Goal: Information Seeking & Learning: Understand process/instructions

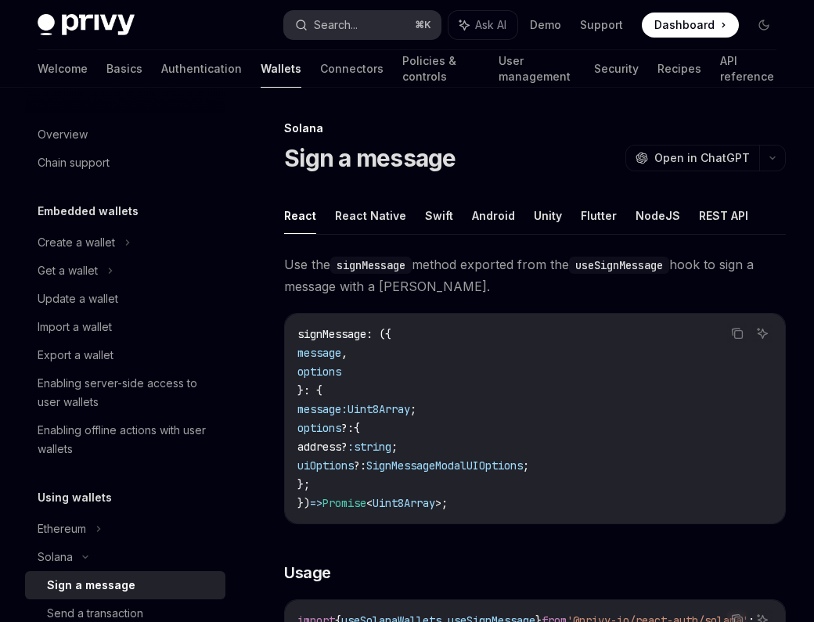
click at [363, 16] on button "Search... ⌘ K" at bounding box center [362, 25] width 157 height 28
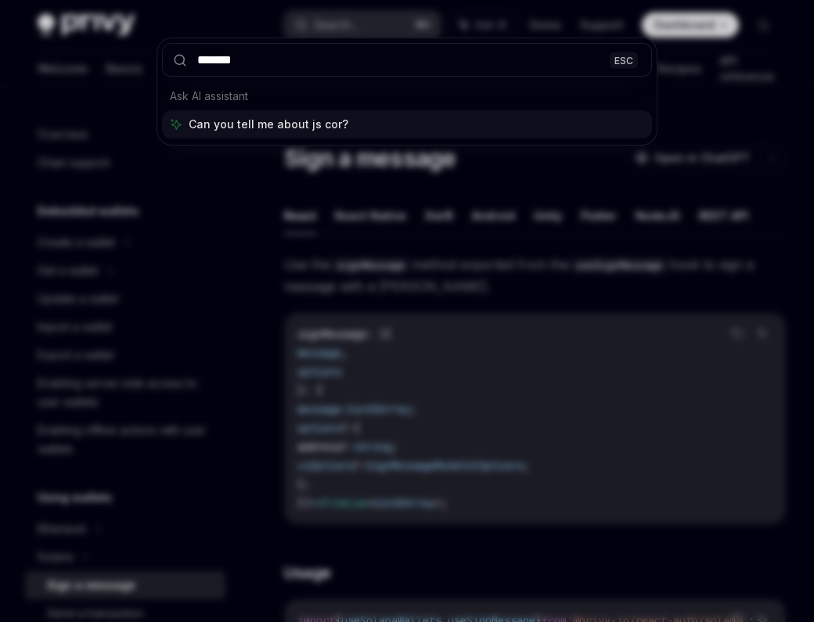
type input "*******"
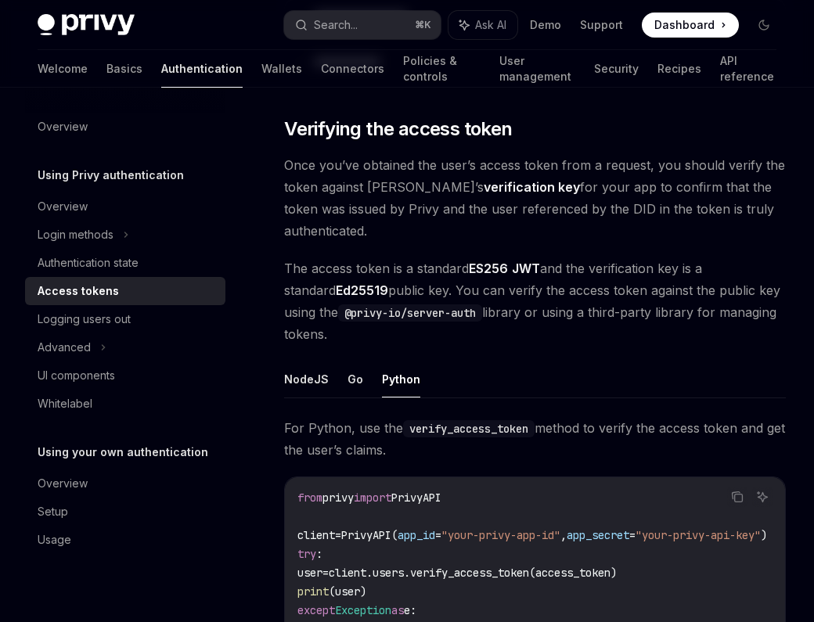
scroll to position [2288, 0]
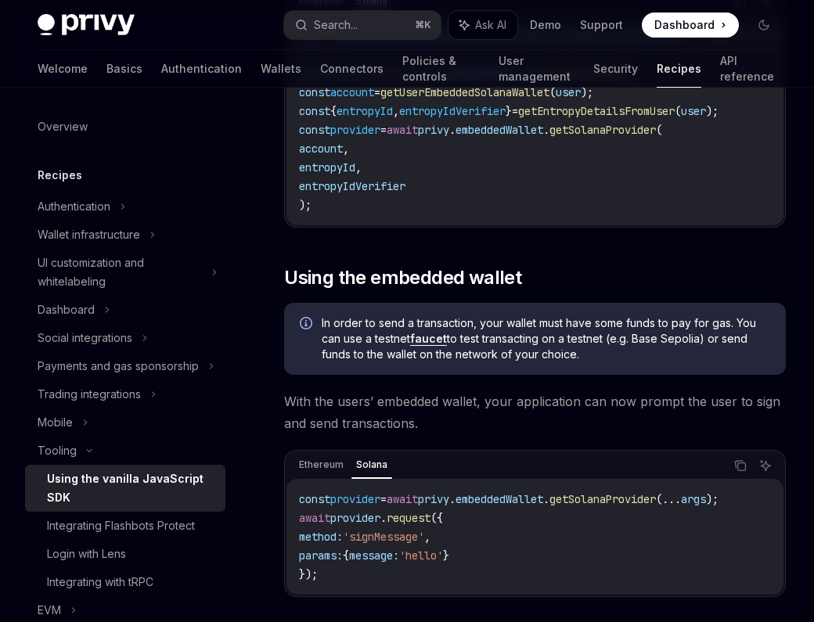
scroll to position [2163, 0]
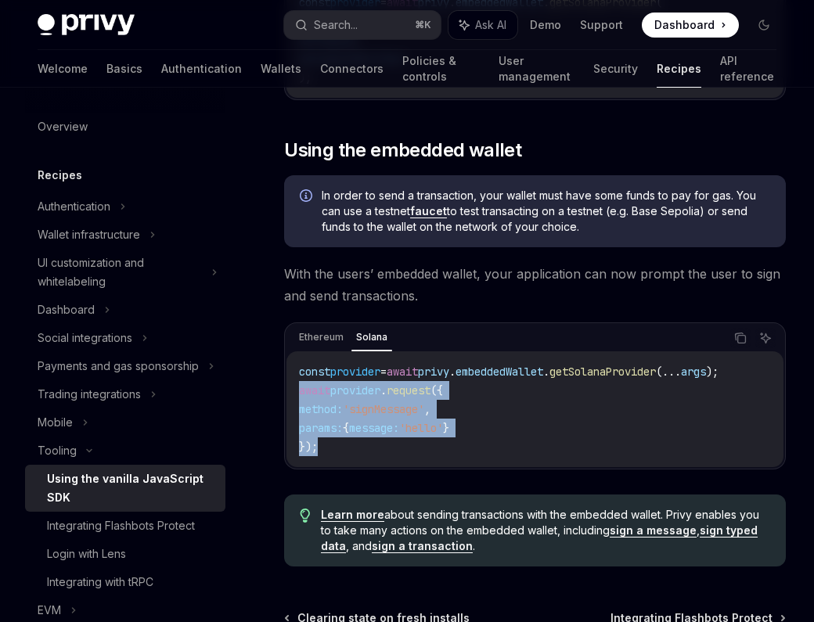
drag, startPoint x: 329, startPoint y: 441, endPoint x: 287, endPoint y: 383, distance: 71.7
click at [287, 383] on div "const provider = await privy . embeddedWallet . getSolanaProvider ( ... args );…" at bounding box center [534, 409] width 497 height 116
copy code "await provider . request ({ method: 'signMessage' , params: { message: 'hello' …"
click at [287, 383] on div "const provider = await privy . embeddedWallet . getSolanaProvider ( ... args );…" at bounding box center [534, 409] width 497 height 116
drag, startPoint x: 294, startPoint y: 379, endPoint x: 341, endPoint y: 439, distance: 75.8
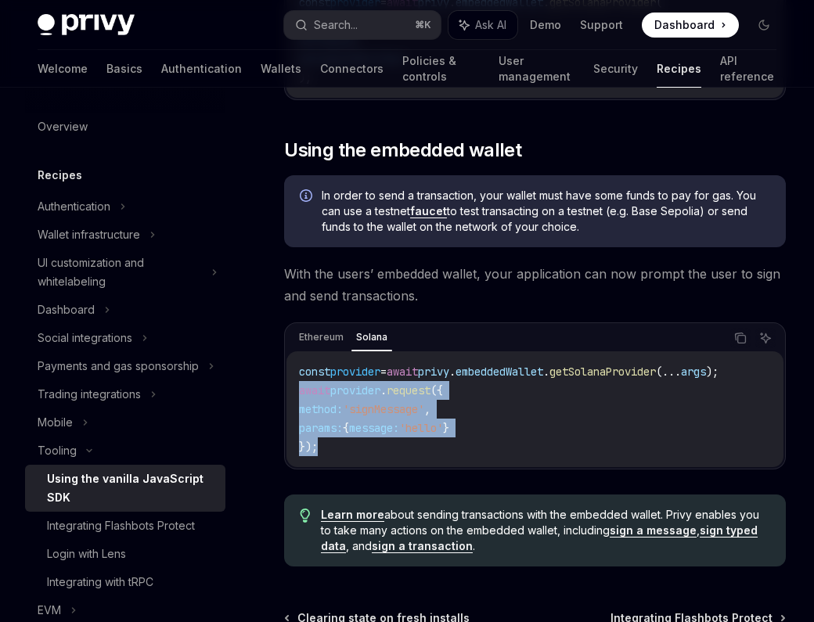
click at [341, 439] on div "const provider = await privy . embeddedWallet . getSolanaProvider ( ... args );…" at bounding box center [534, 409] width 497 height 116
copy code "await provider . request ({ method: 'signMessage' , params: { message: 'hello' …"
click at [341, 439] on code "const provider = await privy . embeddedWallet . getSolanaProvider ( ... args );…" at bounding box center [535, 409] width 472 height 94
drag, startPoint x: 325, startPoint y: 441, endPoint x: 297, endPoint y: 381, distance: 65.8
click at [297, 381] on div "const provider = await privy . embeddedWallet . getSolanaProvider ( ... args );…" at bounding box center [534, 409] width 497 height 116
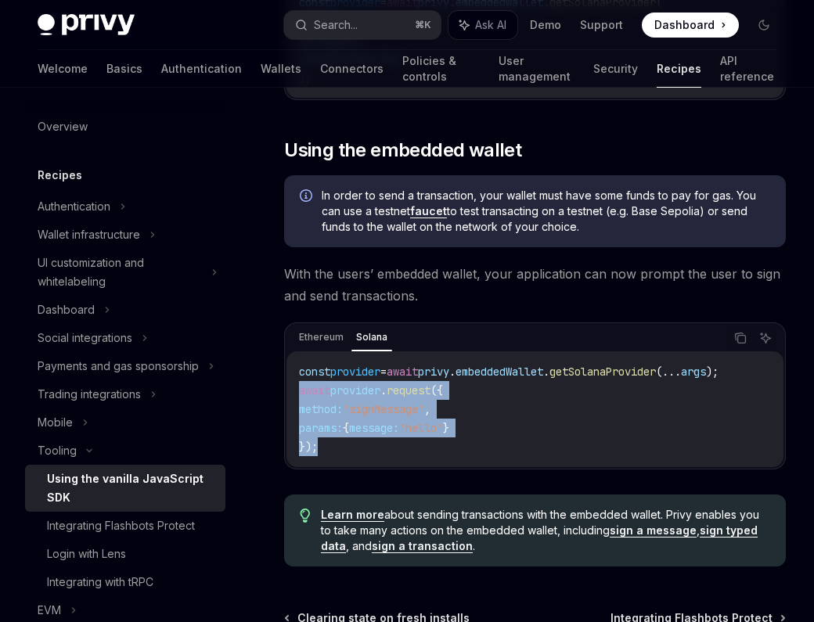
copy code "await provider . request ({ method: 'signMessage' , params: { message: 'hello' …"
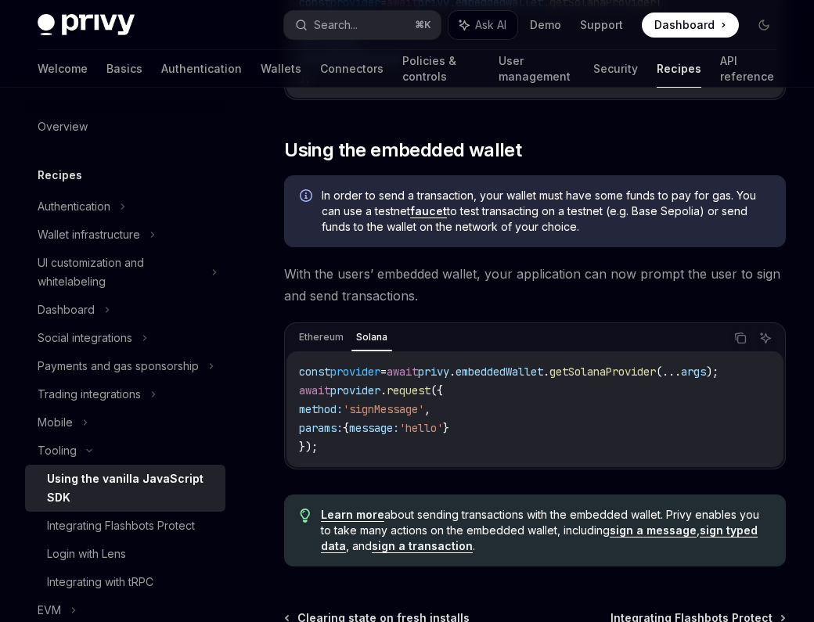
click at [543, 329] on div "Ethereum Solana" at bounding box center [509, 338] width 430 height 27
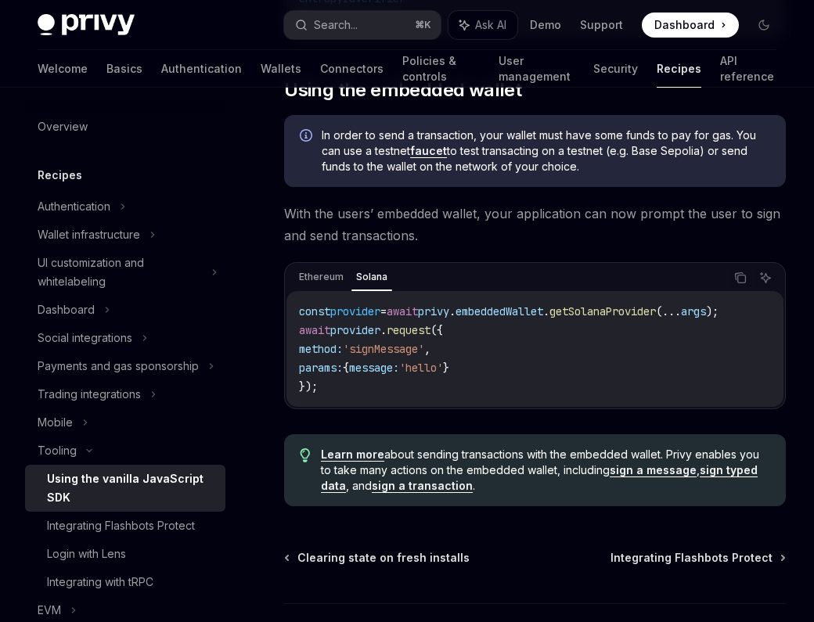
scroll to position [2220, 0]
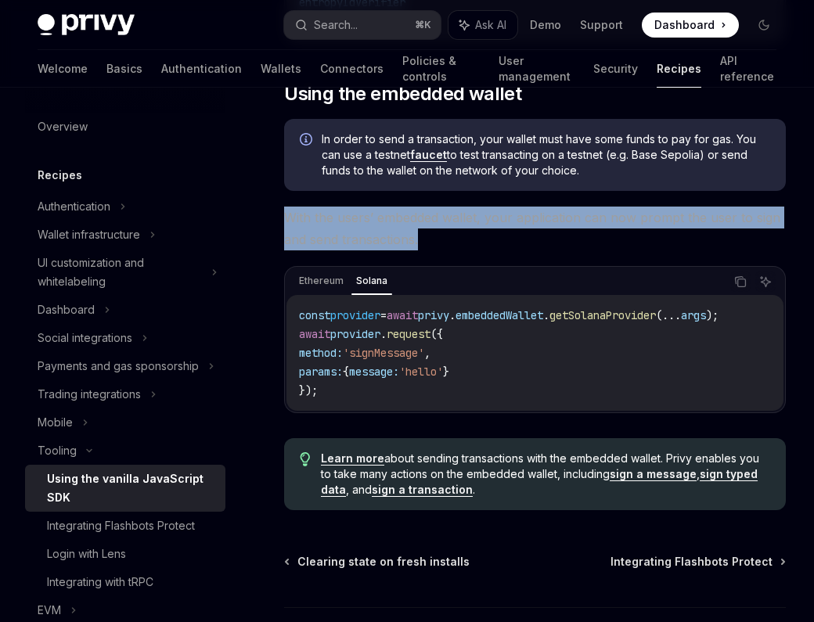
drag, startPoint x: 283, startPoint y: 207, endPoint x: 430, endPoint y: 233, distance: 149.3
click at [430, 233] on span "With the users’ embedded wallet, your application can now prompt the user to si…" at bounding box center [535, 229] width 502 height 44
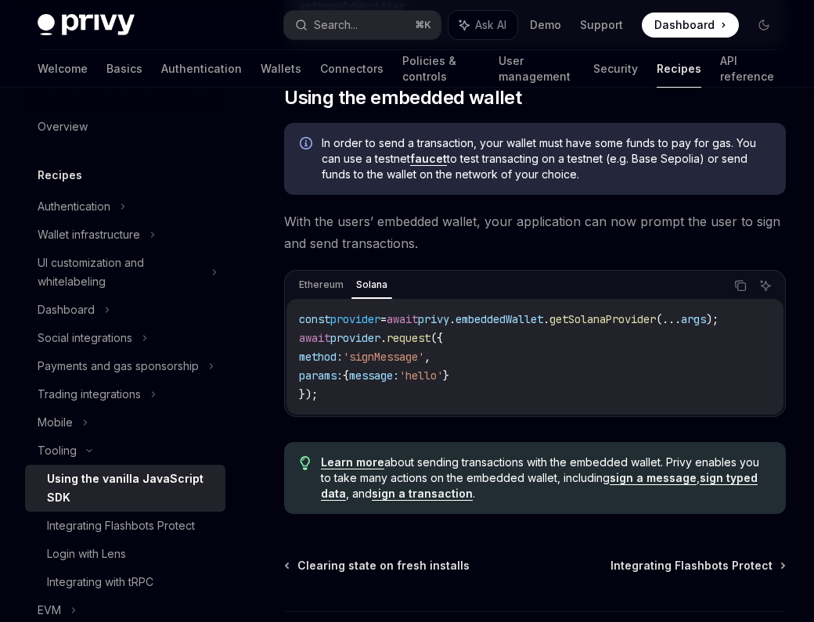
scroll to position [2217, 0]
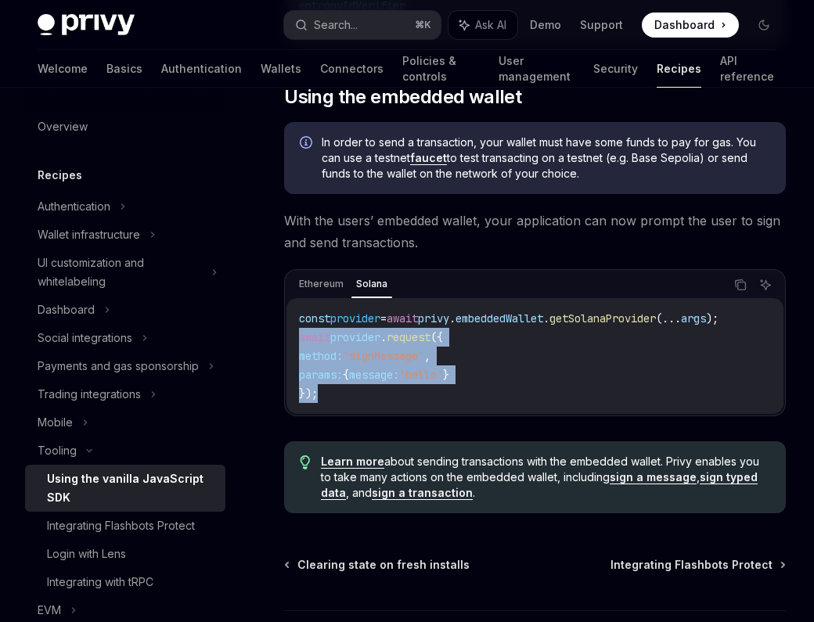
drag, startPoint x: 329, startPoint y: 390, endPoint x: 293, endPoint y: 318, distance: 79.4
click at [293, 318] on div "const provider = await privy . embeddedWallet . getSolanaProvider ( ... args );…" at bounding box center [534, 356] width 497 height 116
copy code "await provider . request ({ method: 'signMessage' , params: { message: 'hello' …"
click at [367, 379] on code "const provider = await privy . embeddedWallet . getSolanaProvider ( ... args );…" at bounding box center [535, 356] width 472 height 94
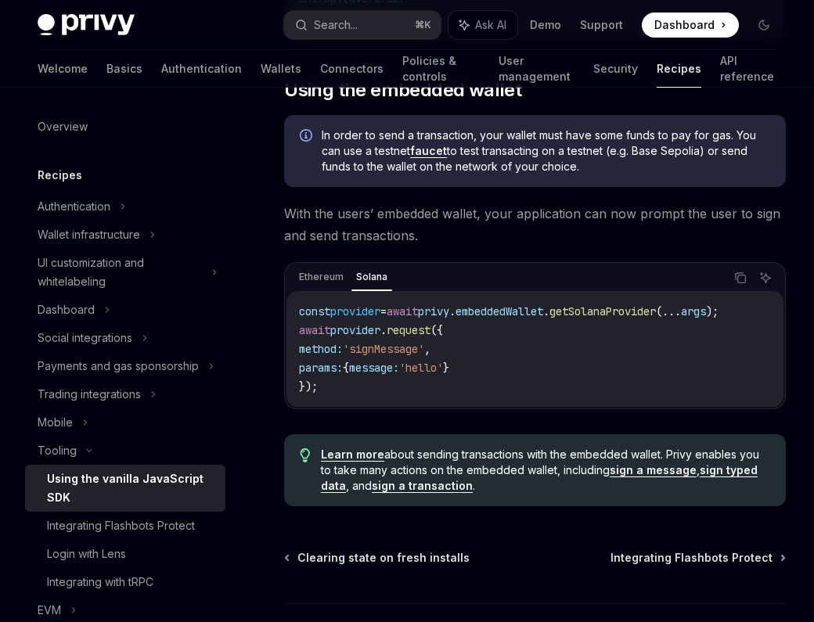
scroll to position [2235, 0]
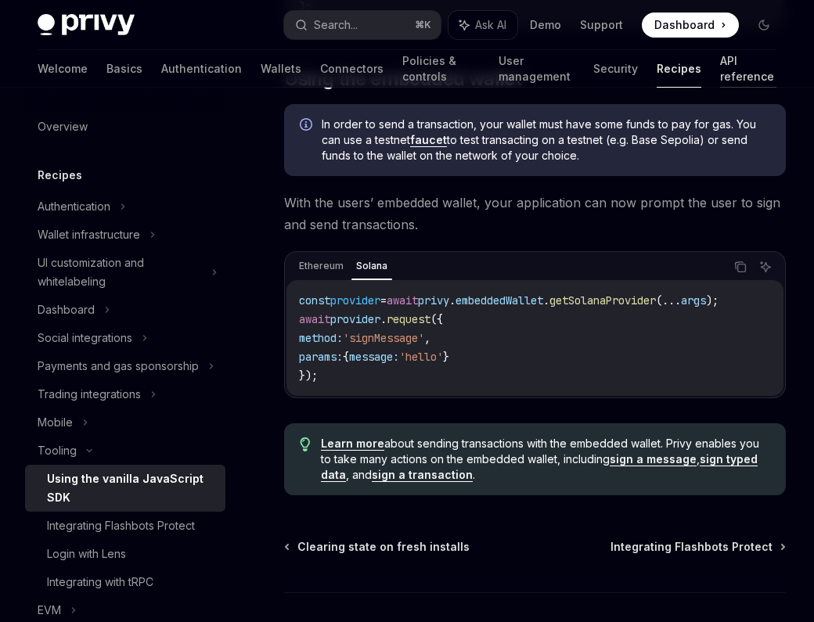
click at [720, 77] on link "API reference" at bounding box center [748, 69] width 56 height 38
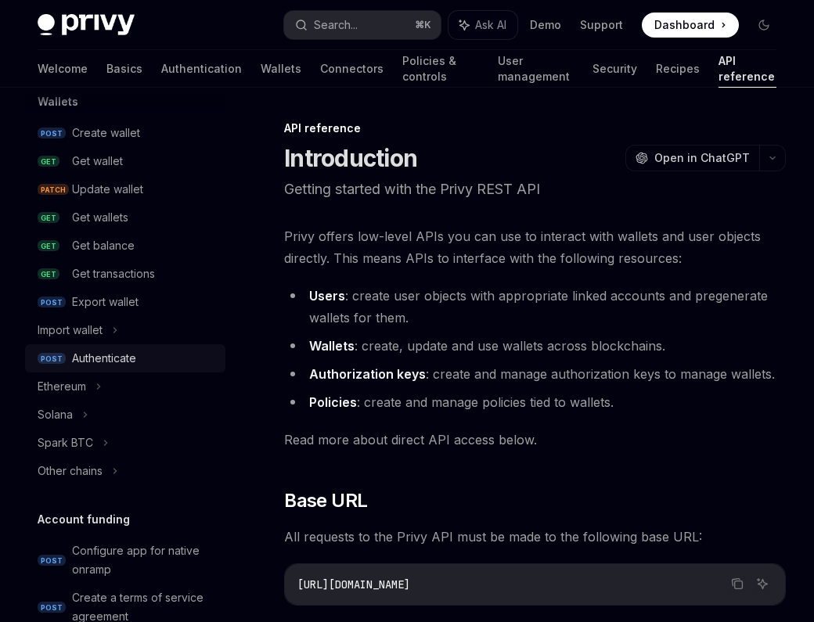
scroll to position [159, 0]
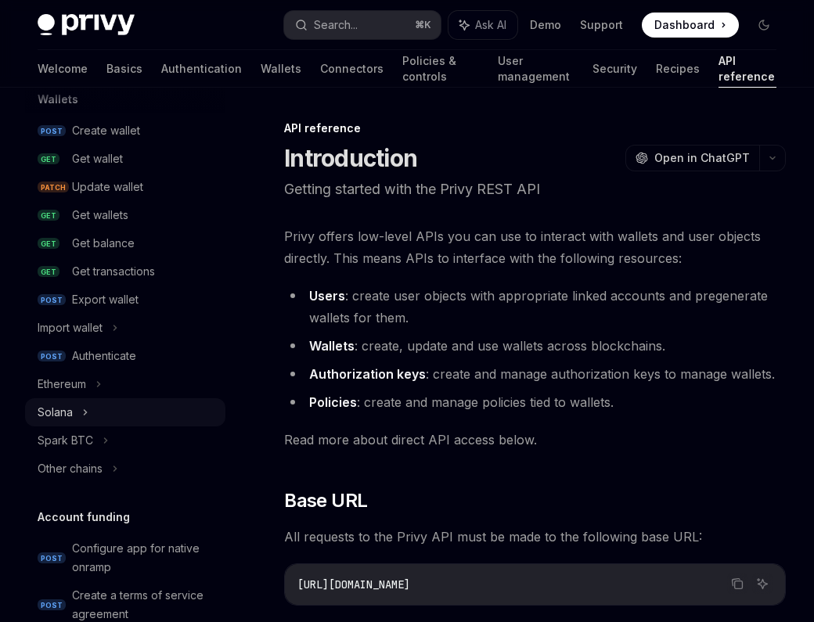
click at [81, 412] on div "Solana" at bounding box center [125, 412] width 200 height 28
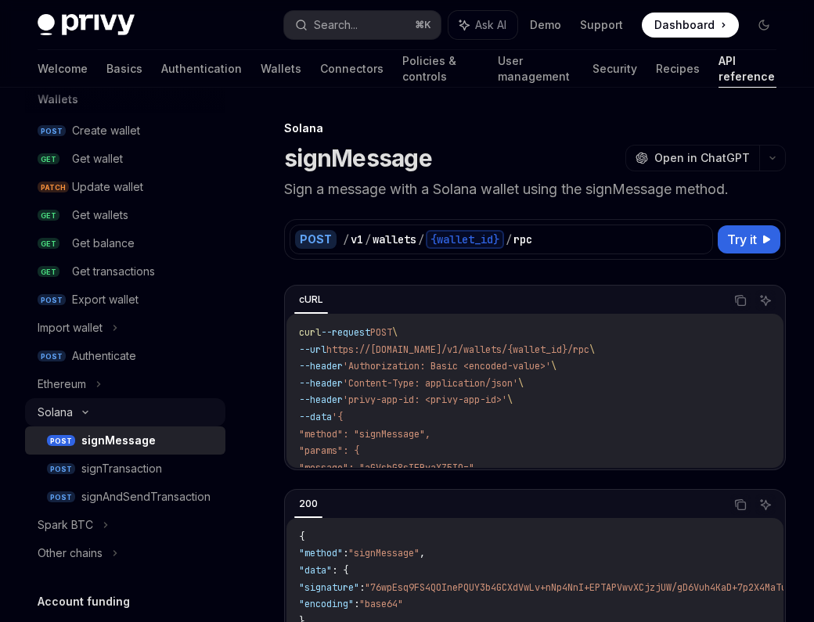
scroll to position [180, 0]
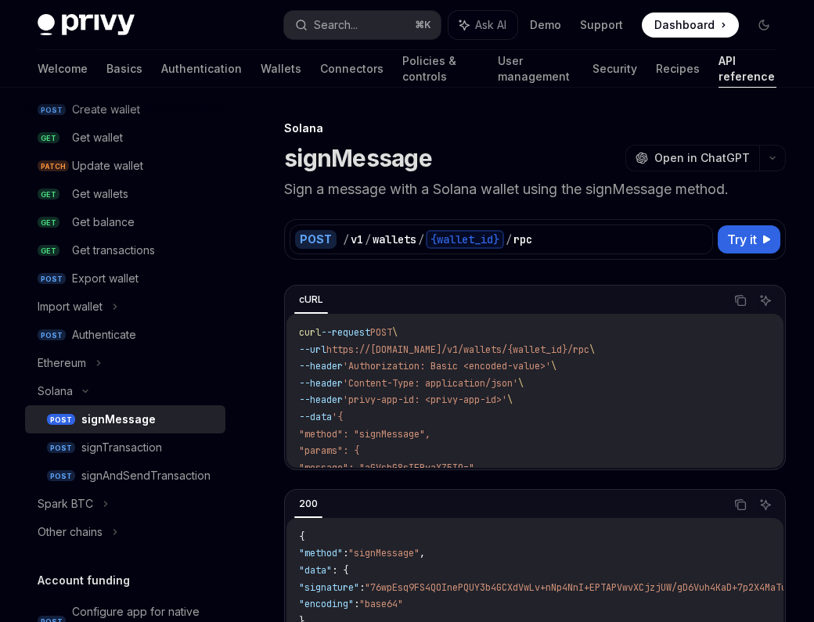
click at [114, 416] on div "signMessage" at bounding box center [118, 419] width 74 height 19
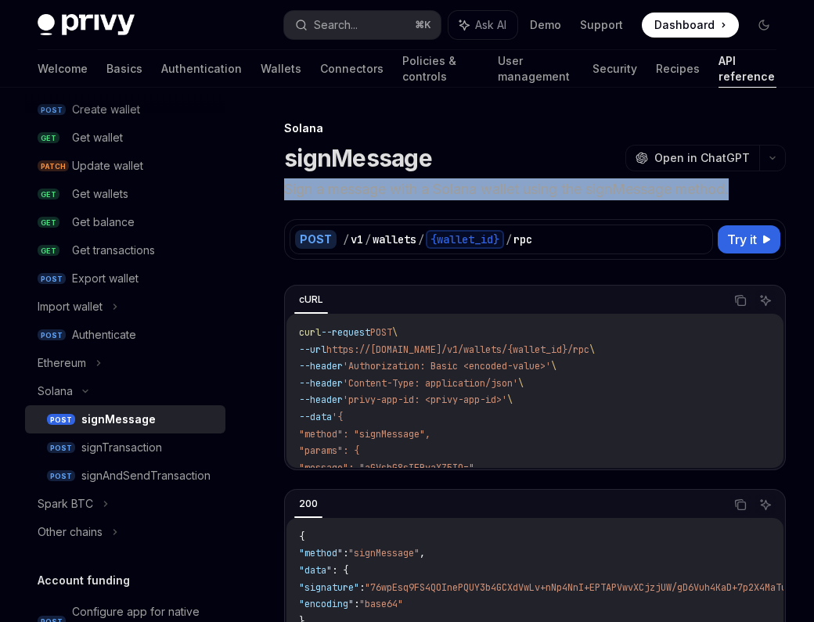
drag, startPoint x: 283, startPoint y: 192, endPoint x: 789, endPoint y: 192, distance: 506.2
drag, startPoint x: 749, startPoint y: 192, endPoint x: 282, endPoint y: 192, distance: 466.3
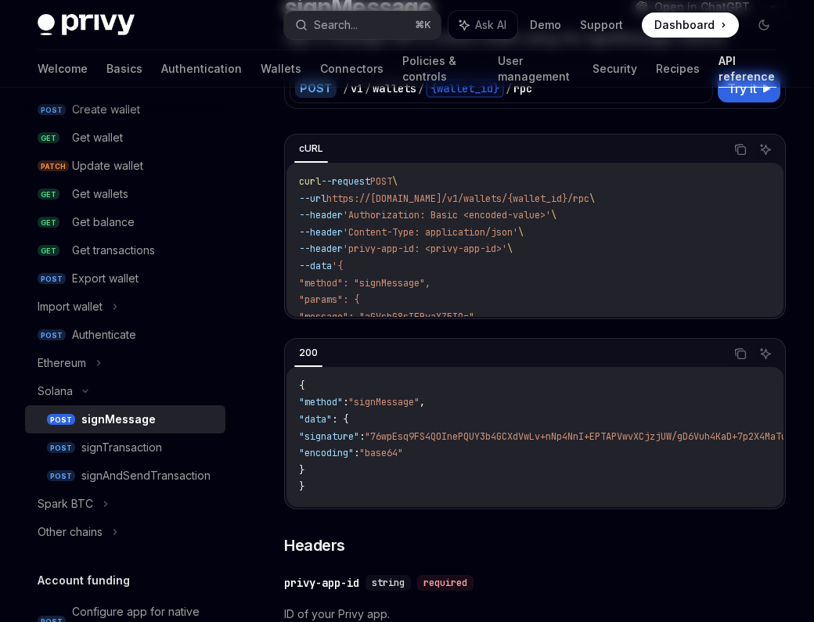
scroll to position [174, 0]
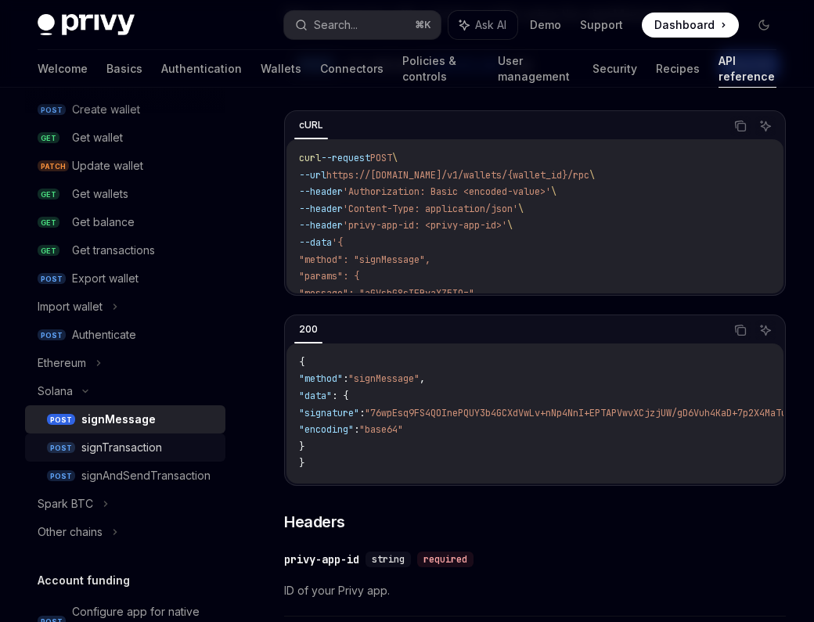
click at [131, 449] on div "signTransaction" at bounding box center [121, 447] width 81 height 19
type textarea "*"
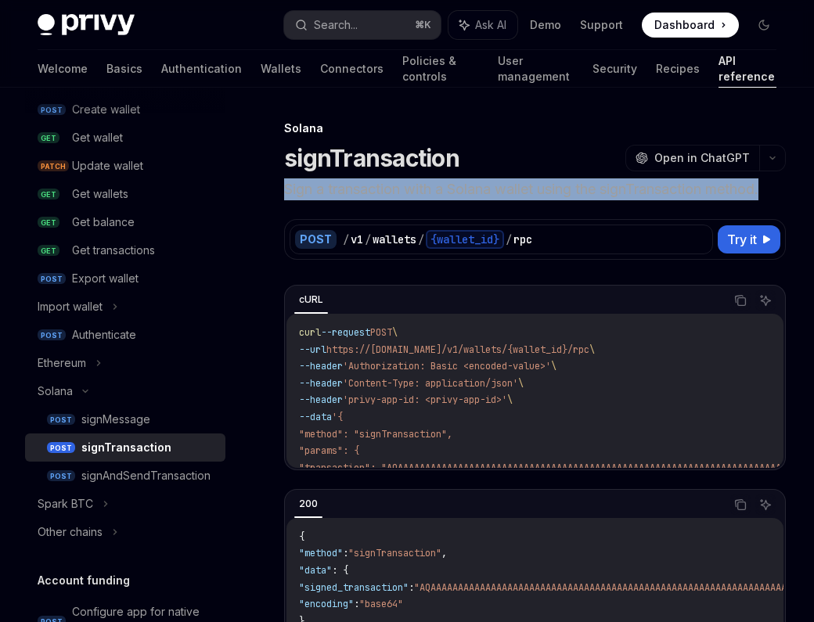
drag, startPoint x: 284, startPoint y: 193, endPoint x: 794, endPoint y: 194, distance: 510.1
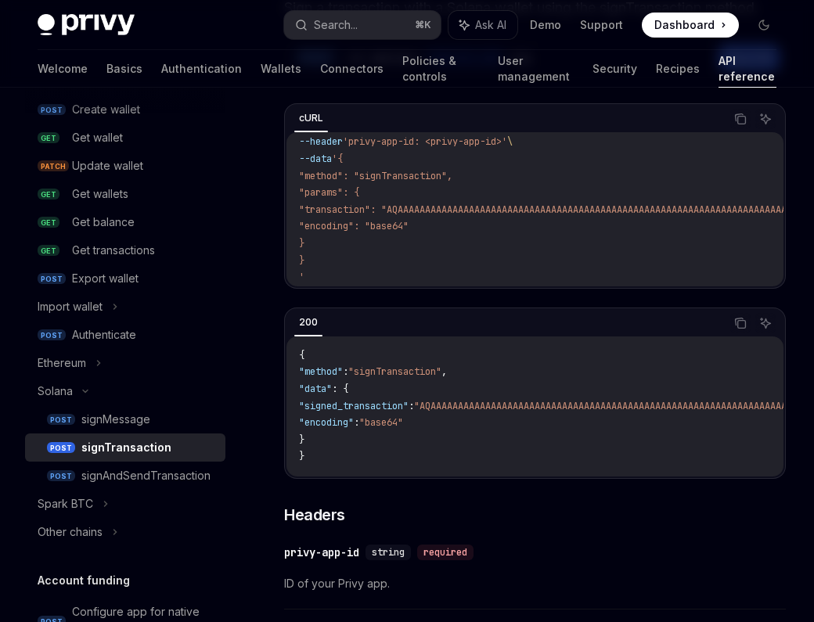
scroll to position [180, 0]
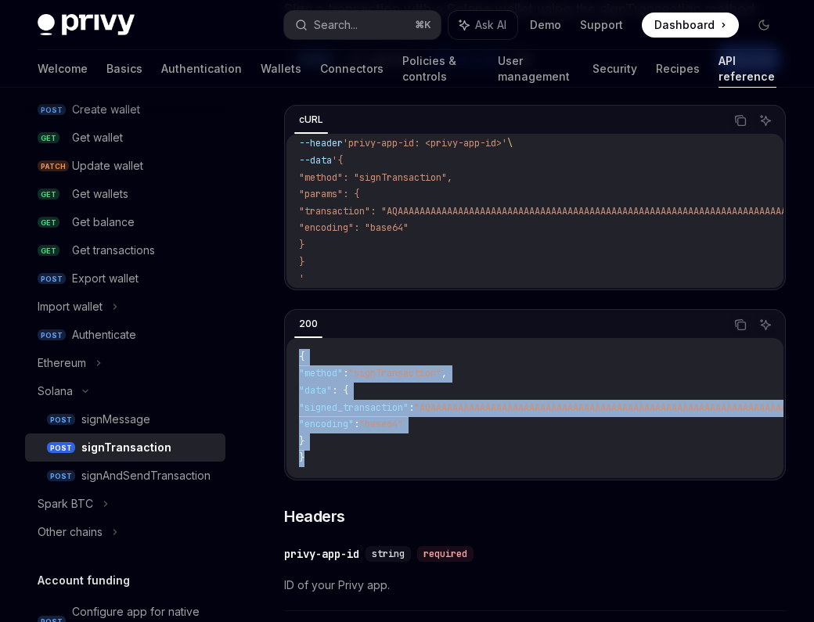
drag, startPoint x: 315, startPoint y: 466, endPoint x: 295, endPoint y: 347, distance: 121.4
click at [295, 347] on div "{ "method" : "signTransaction" , "data" : { "signed_transaction" : "AQAAAAAAAAA…" at bounding box center [534, 408] width 497 height 140
drag, startPoint x: 296, startPoint y: 351, endPoint x: 308, endPoint y: 463, distance: 112.6
click at [308, 463] on div "{ "method" : "signTransaction" , "data" : { "signed_transaction" : "AQAAAAAAAAA…" at bounding box center [534, 408] width 497 height 140
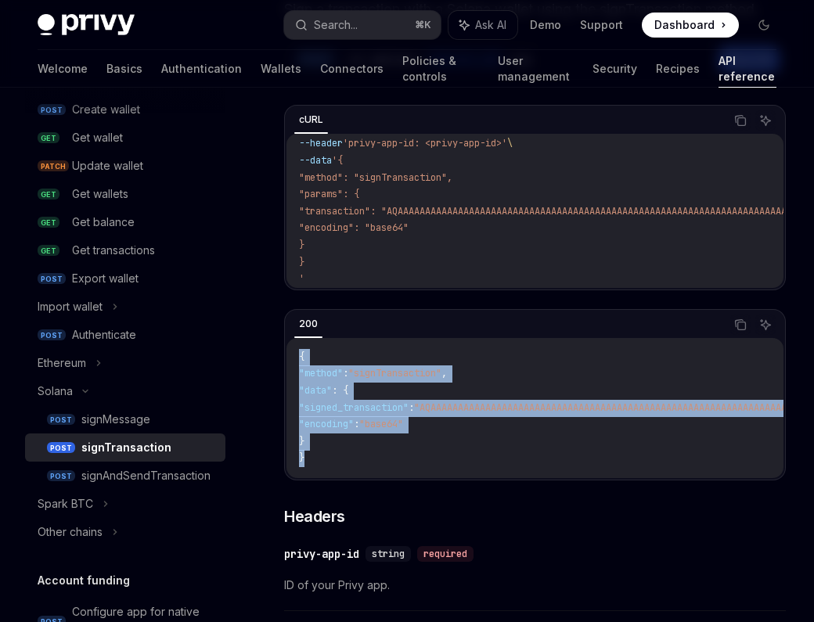
click at [308, 463] on div "{ "method" : "signTransaction" , "data" : { "signed_transaction" : "AQAAAAAAAAA…" at bounding box center [534, 408] width 497 height 140
drag, startPoint x: 309, startPoint y: 462, endPoint x: 292, endPoint y: 334, distance: 128.7
click at [292, 334] on div "200 Copy Ask AI { "method" : "signTransaction" , "data" : { "signed_transaction…" at bounding box center [535, 394] width 502 height 171
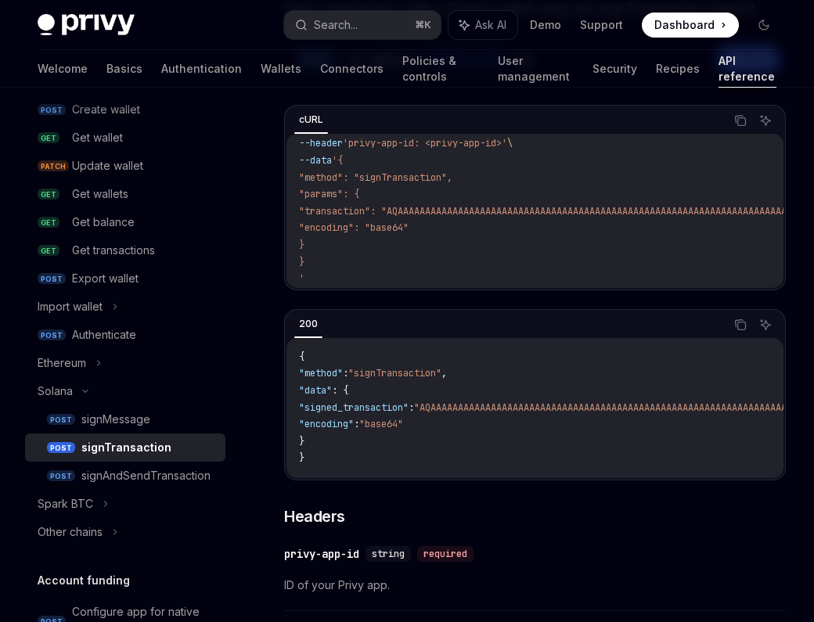
click at [292, 334] on div "200 Copy Ask AI" at bounding box center [534, 324] width 497 height 27
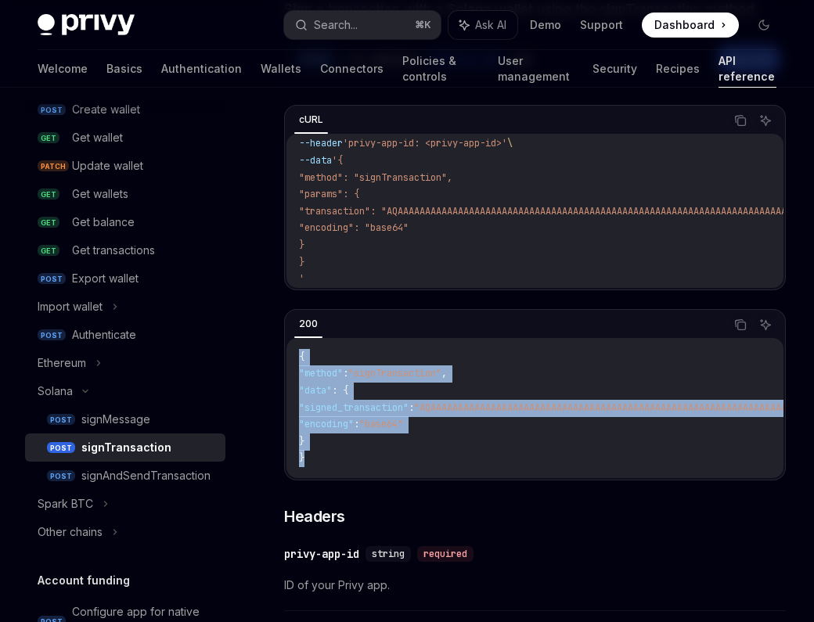
drag, startPoint x: 295, startPoint y: 353, endPoint x: 308, endPoint y: 455, distance: 102.6
click at [308, 455] on div "{ "method" : "signTransaction" , "data" : { "signed_transaction" : "AQAAAAAAAAA…" at bounding box center [534, 408] width 497 height 140
copy code "{ "method" : "signTransaction" , "data" : { "signed_transaction" : "AQAAAAAAAAA…"
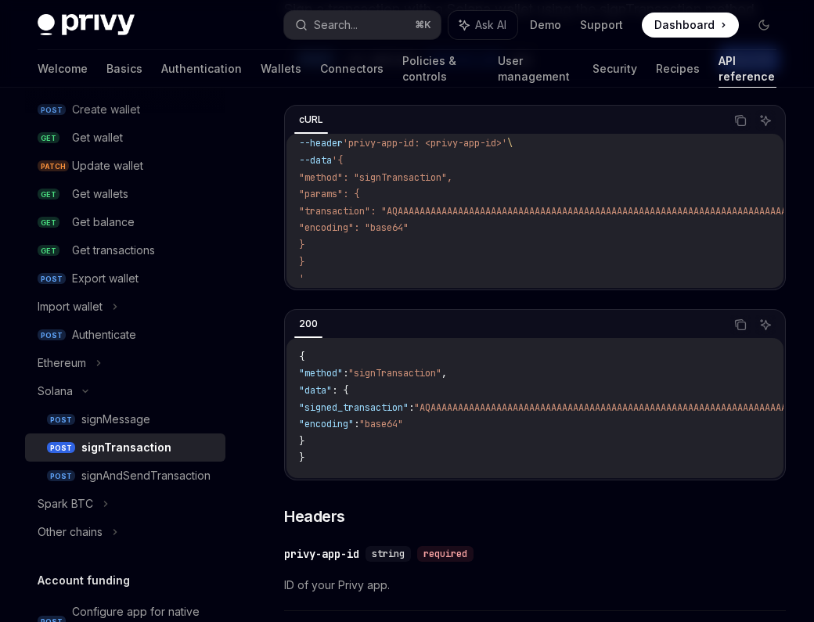
click at [392, 171] on span ""method": "signTransaction"," at bounding box center [375, 177] width 153 height 13
copy span "signTransaction"
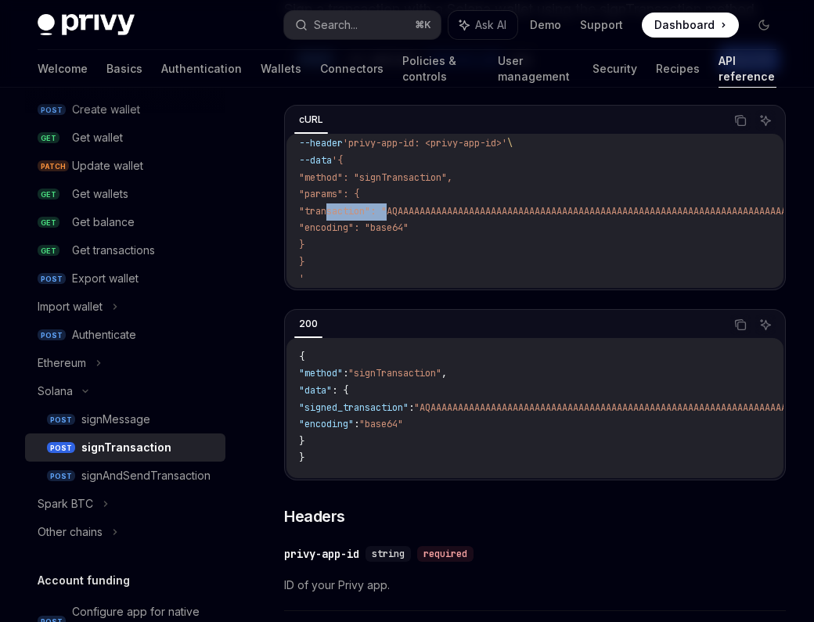
copy span "transaction"
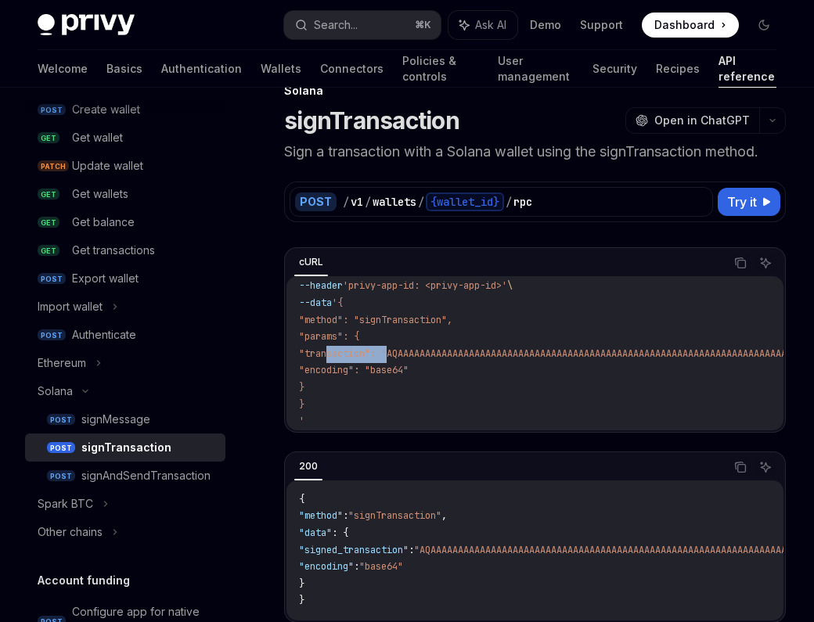
scroll to position [0, 0]
